Goal: Find specific page/section: Find specific page/section

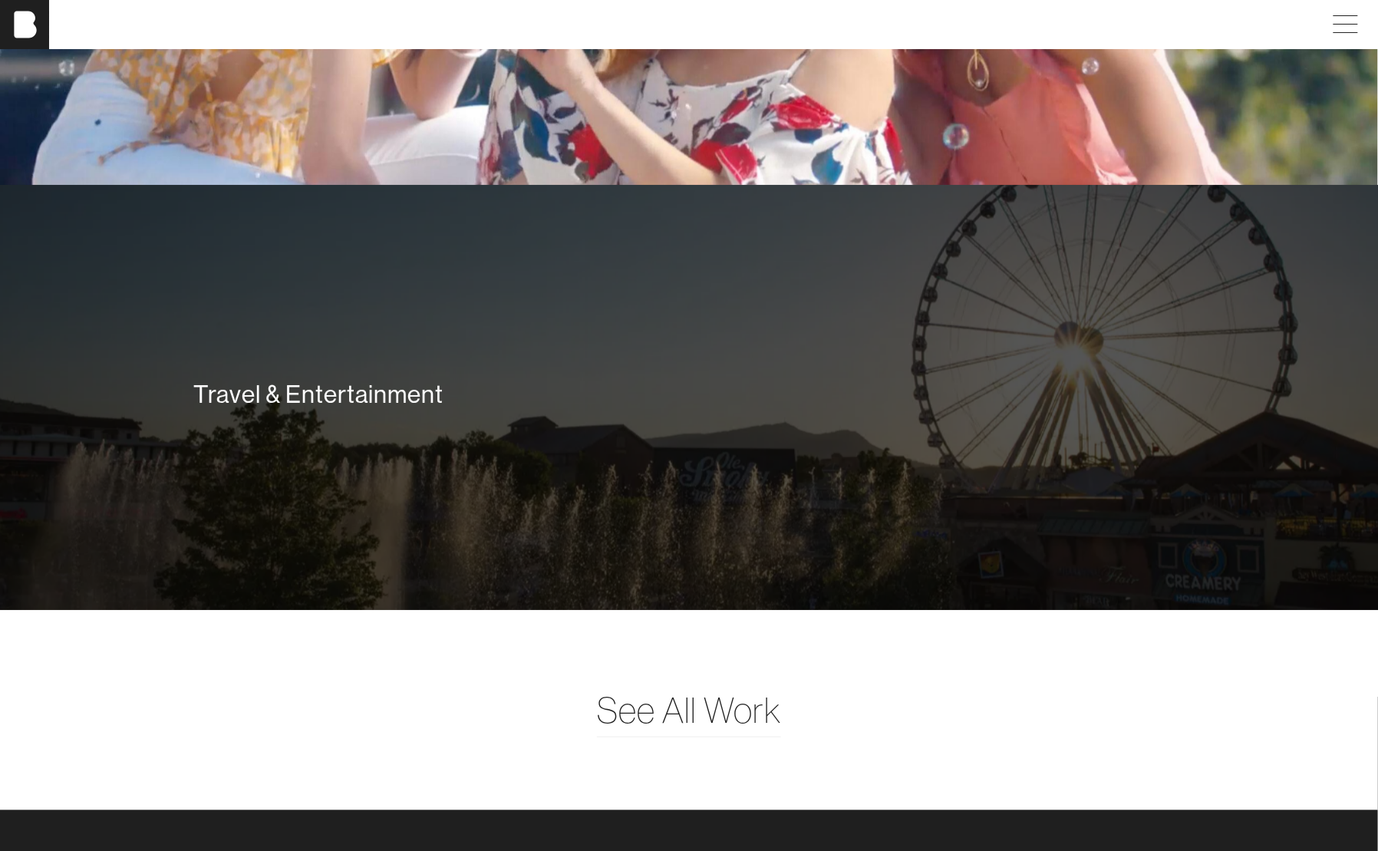
scroll to position [4178, 0]
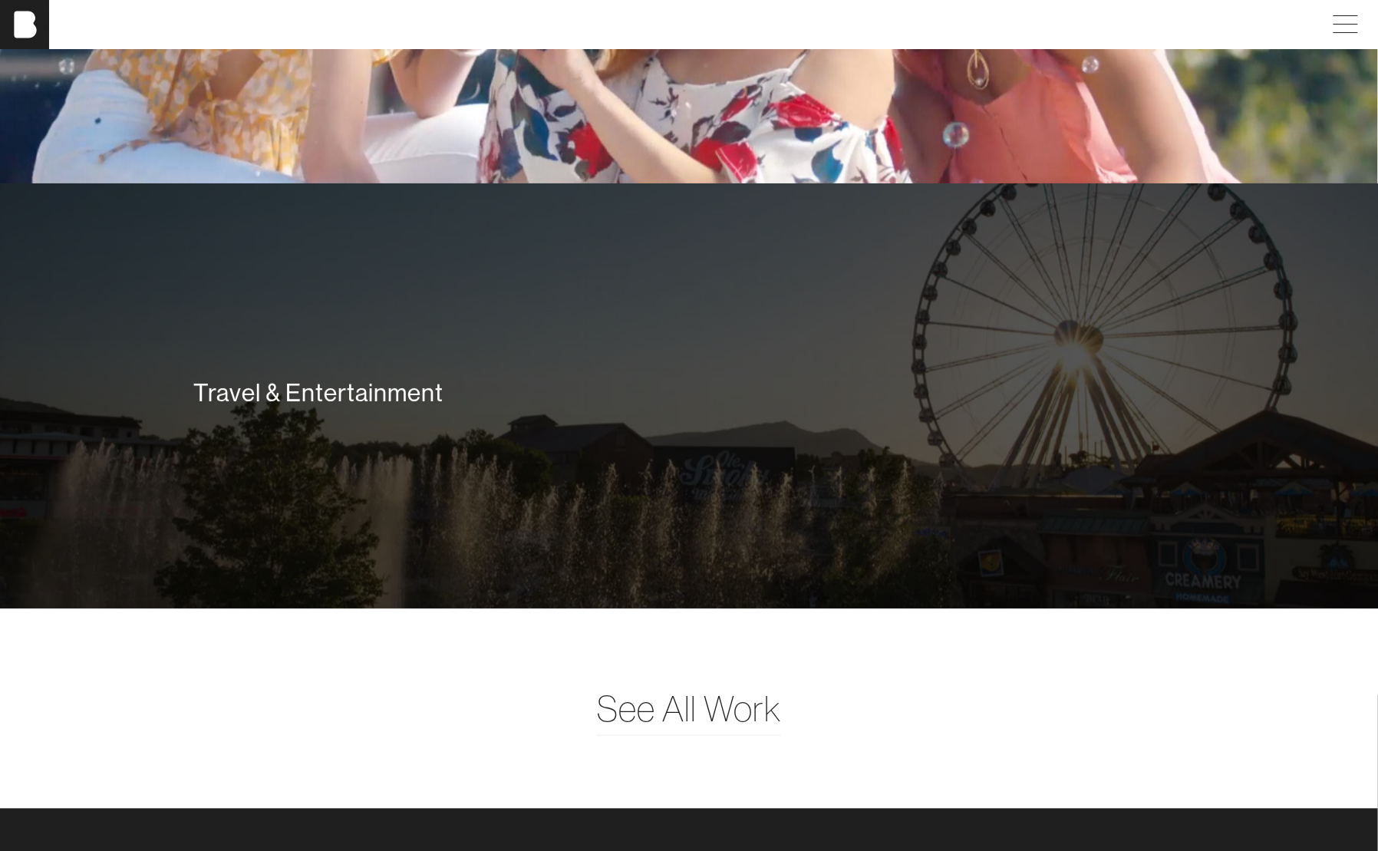
click at [543, 428] on div "Travel & Entertainment" at bounding box center [689, 396] width 1012 height 110
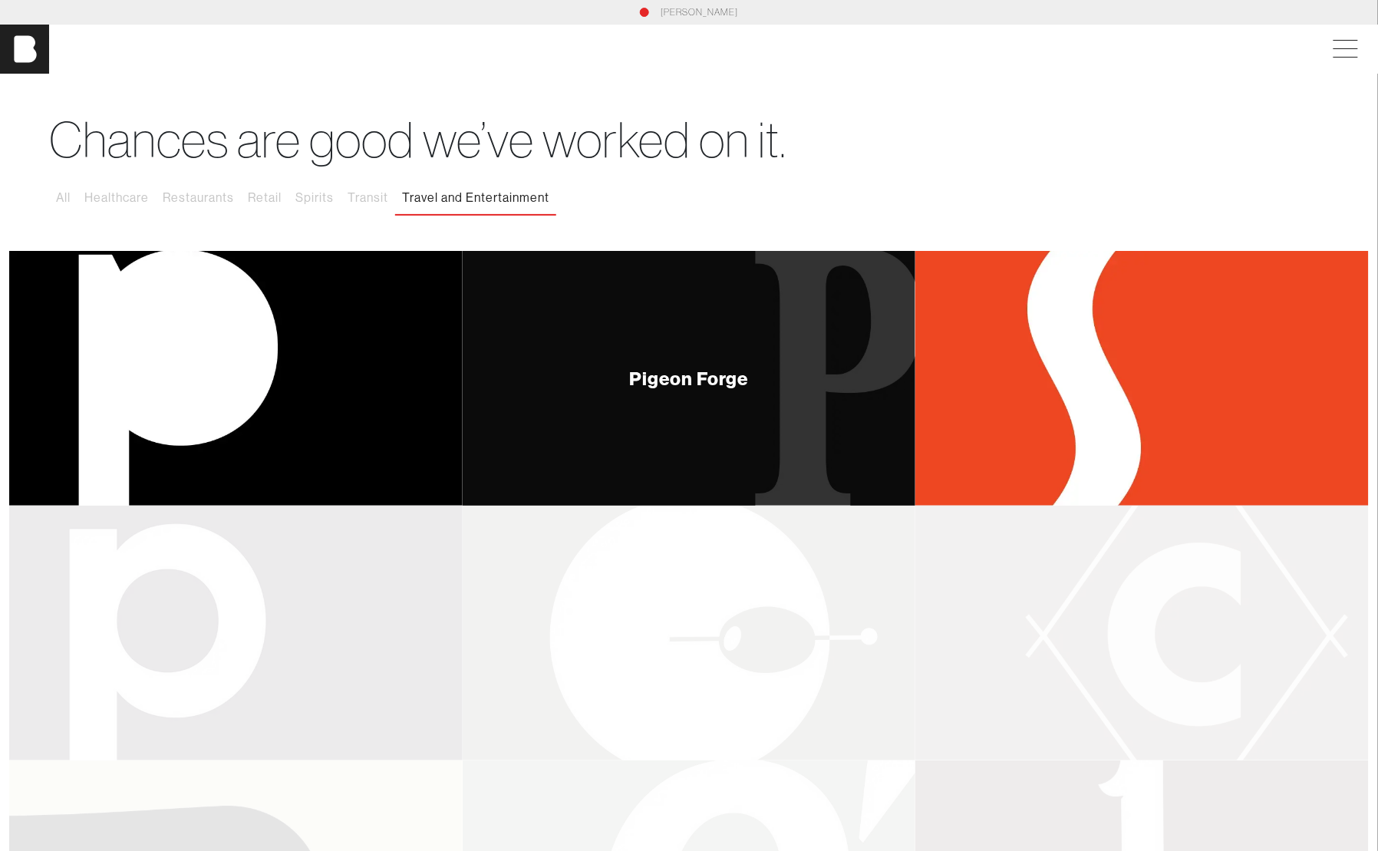
click at [645, 394] on div "Pigeon Forge" at bounding box center [689, 378] width 453 height 255
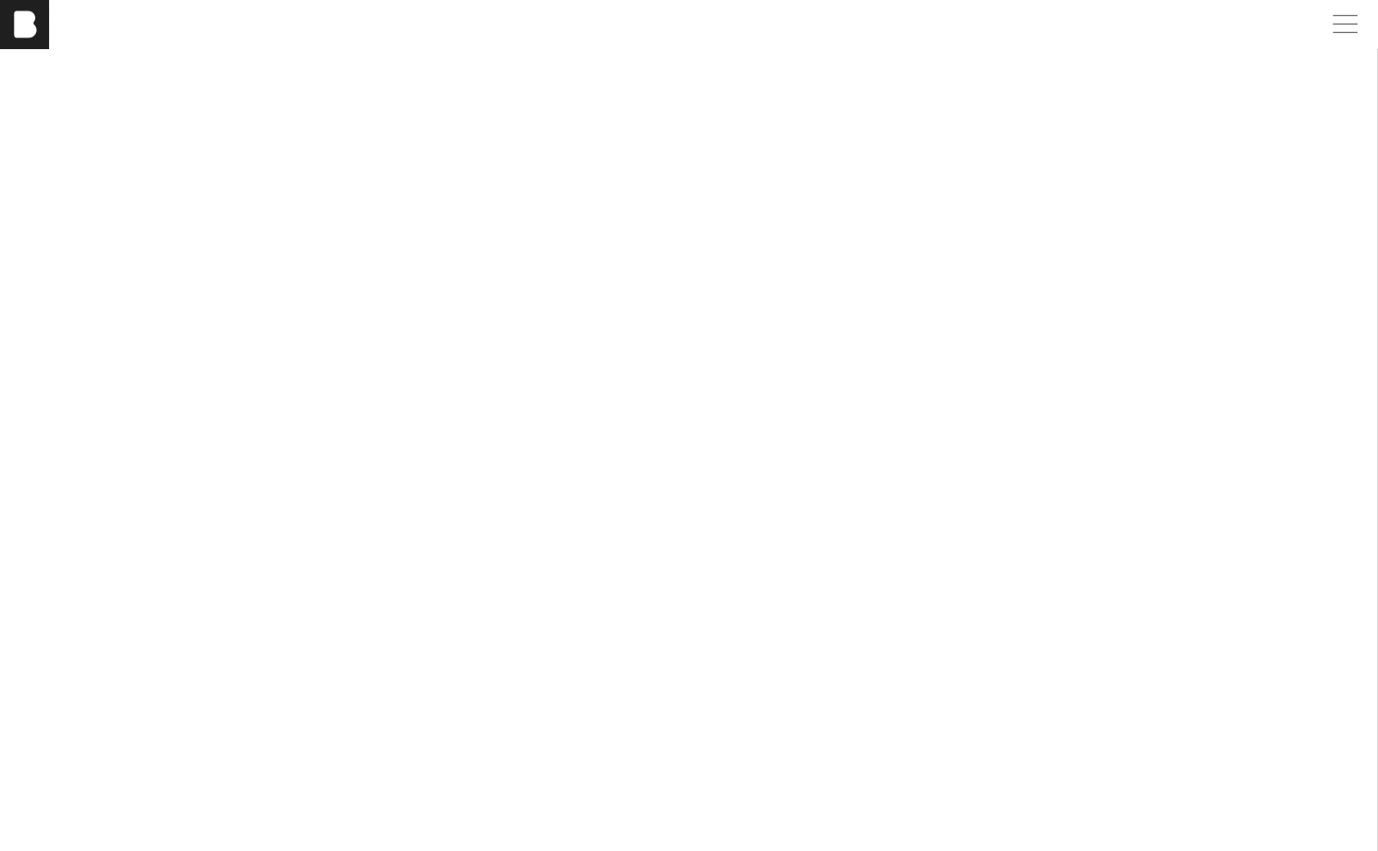
scroll to position [2598, 0]
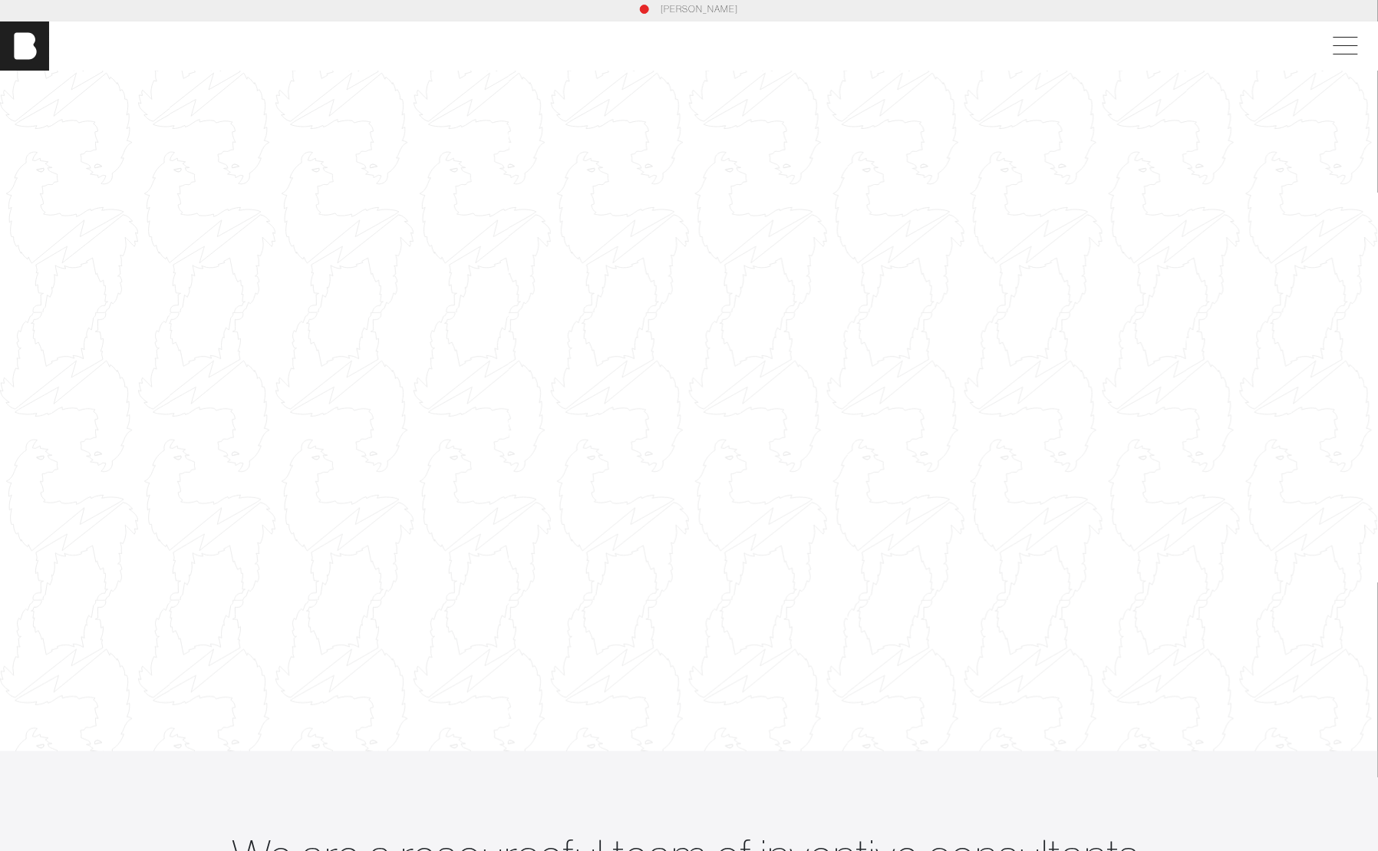
scroll to position [4, 0]
